Goal: Transaction & Acquisition: Purchase product/service

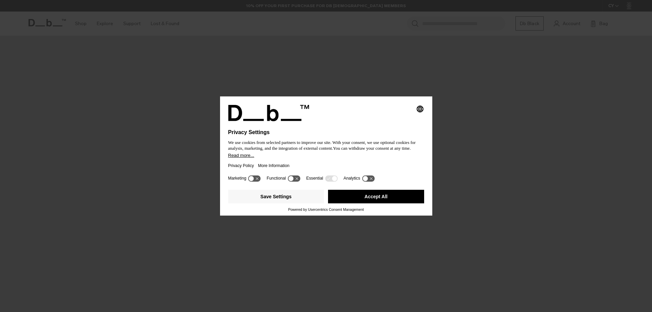
click at [381, 195] on button "Accept All" at bounding box center [376, 197] width 96 height 14
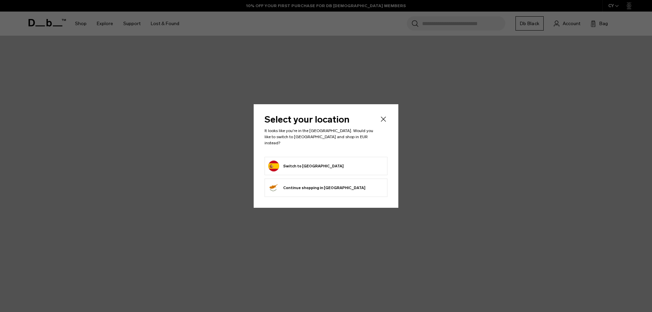
click at [382, 121] on icon "Close" at bounding box center [383, 119] width 8 height 8
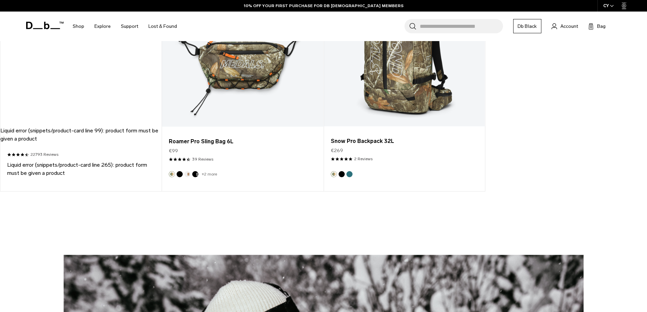
scroll to position [339, 0]
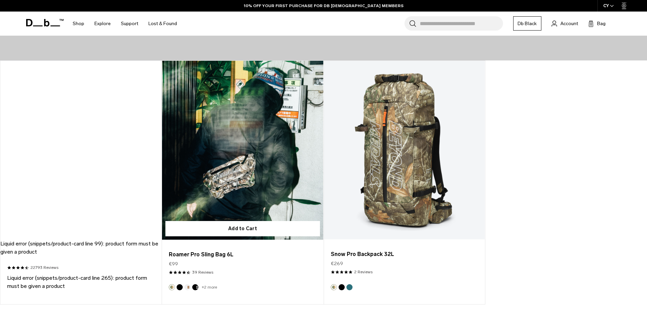
click at [250, 161] on link "Roamer Pro Sling Bag 6L" at bounding box center [242, 150] width 161 height 179
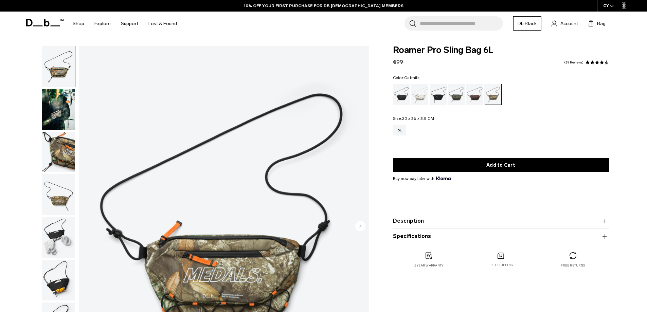
click at [423, 99] on div "Oatmilk" at bounding box center [419, 94] width 17 height 21
